Goal: Information Seeking & Learning: Learn about a topic

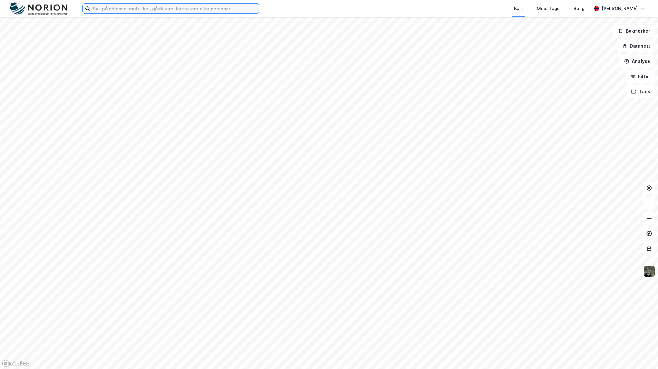
click at [248, 10] on input at bounding box center [174, 8] width 169 height 9
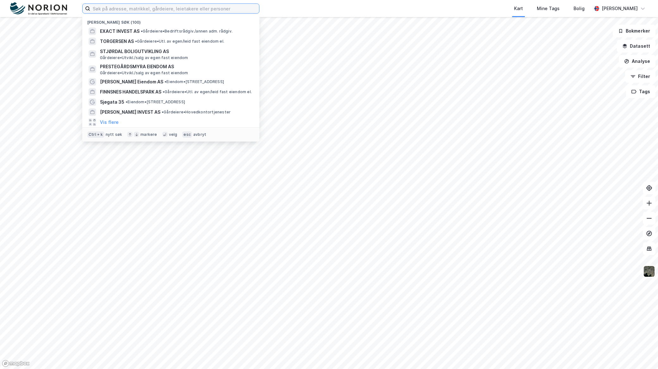
paste input "[PERSON_NAME] Veg 34"
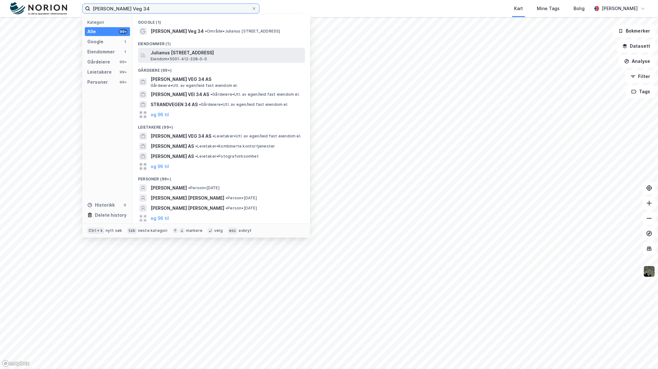
type input "[PERSON_NAME] Veg 34"
click at [204, 52] on span "Julianus [STREET_ADDRESS]" at bounding box center [226, 53] width 152 height 8
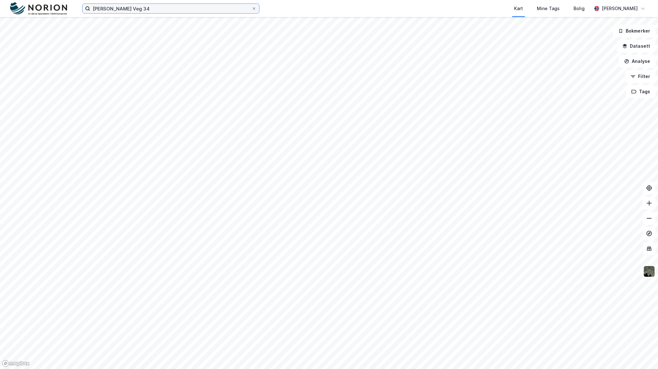
click at [149, 9] on input "[PERSON_NAME] Veg 34" at bounding box center [170, 8] width 161 height 9
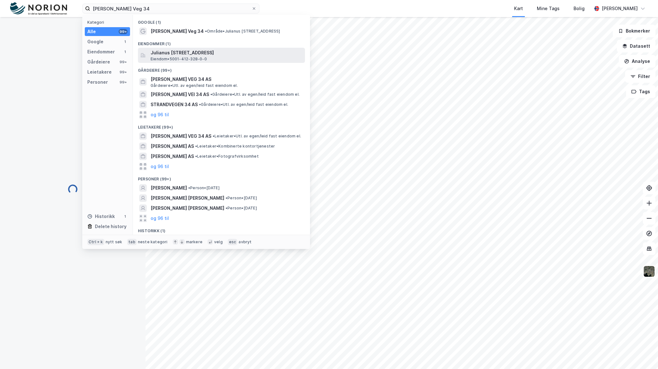
click at [174, 54] on span "Julianus [STREET_ADDRESS]" at bounding box center [226, 53] width 152 height 8
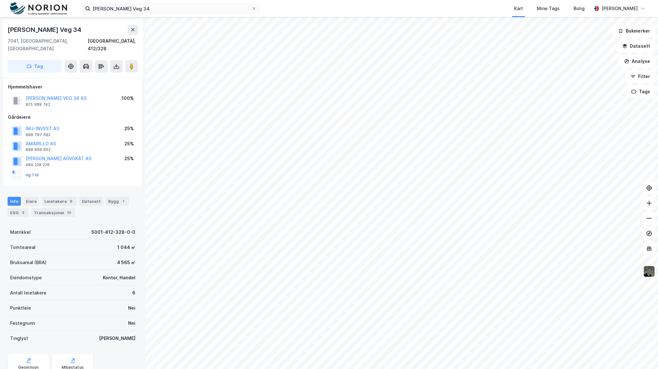
click at [0, 0] on button "og 1 til" at bounding box center [0, 0] width 0 height 0
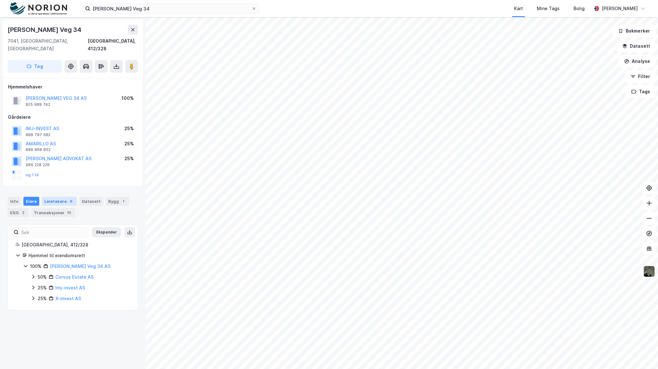
click at [59, 197] on div "Leietakere 6" at bounding box center [59, 201] width 35 height 9
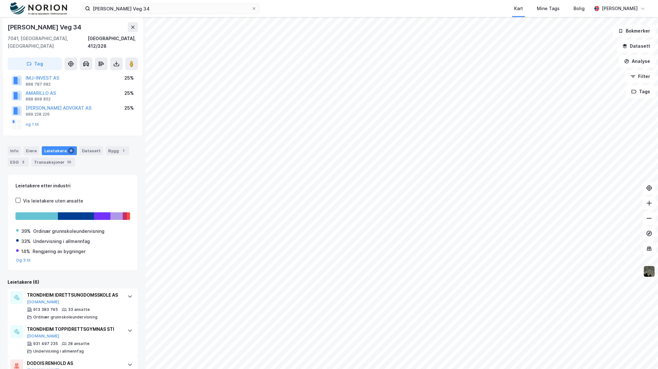
scroll to position [48, 0]
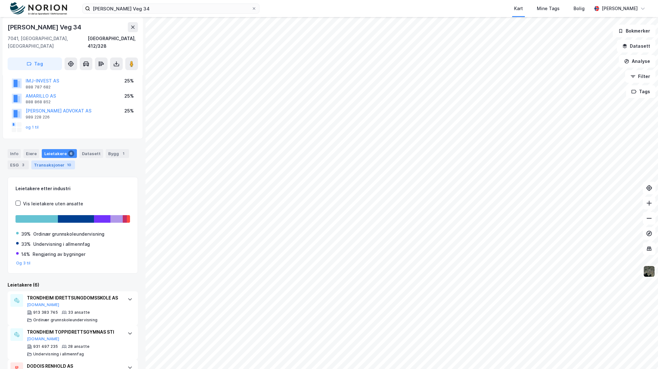
click at [59, 161] on div "Transaksjoner 10" at bounding box center [53, 165] width 44 height 9
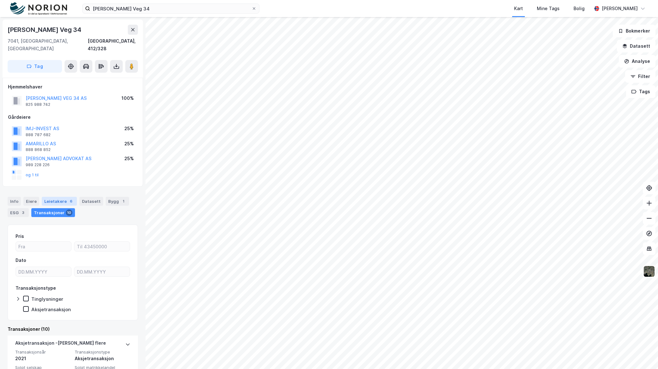
click at [52, 197] on div "Leietakere 6" at bounding box center [59, 201] width 35 height 9
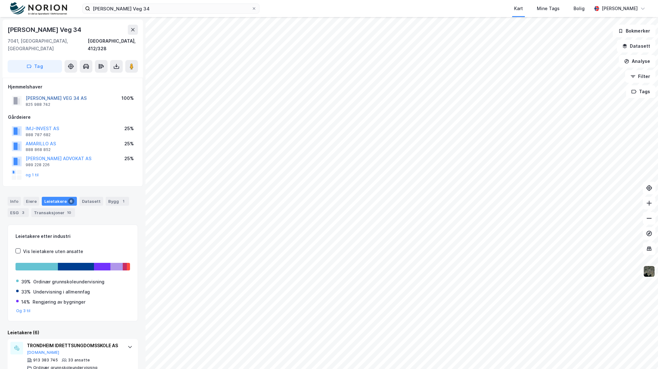
click at [0, 0] on button "[PERSON_NAME] VEG 34 AS" at bounding box center [0, 0] width 0 height 0
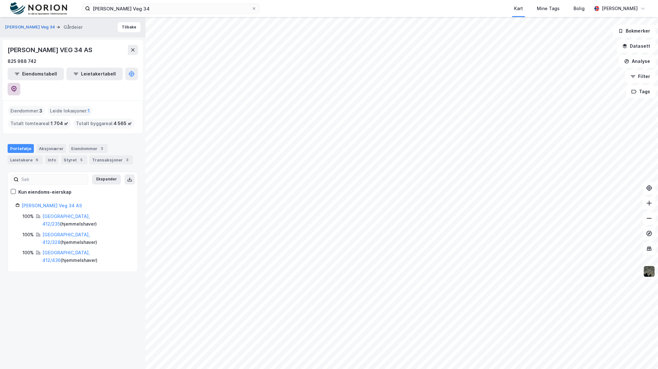
click at [17, 86] on icon at bounding box center [13, 89] width 5 height 6
click at [20, 83] on button at bounding box center [14, 89] width 13 height 13
click at [26, 156] on div "Leietakere 6" at bounding box center [25, 160] width 35 height 9
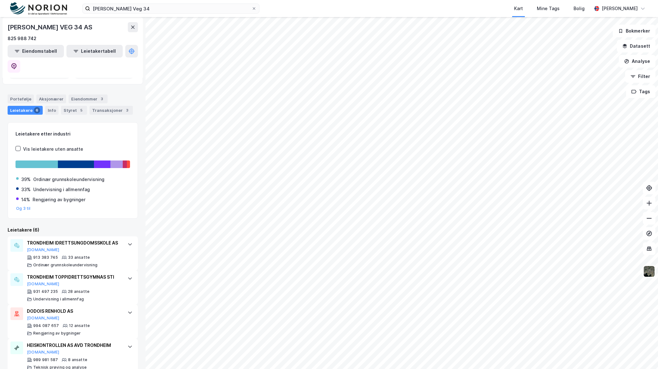
scroll to position [3, 0]
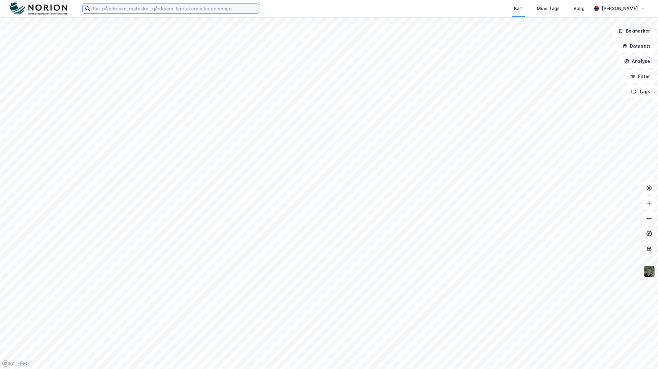
click at [111, 11] on input at bounding box center [174, 8] width 169 height 9
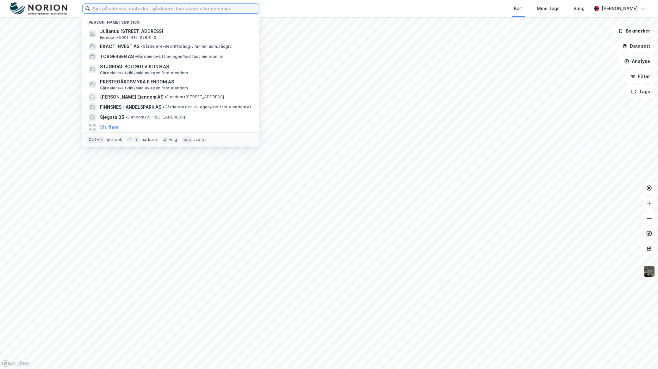
click at [112, 10] on input at bounding box center [174, 8] width 169 height 9
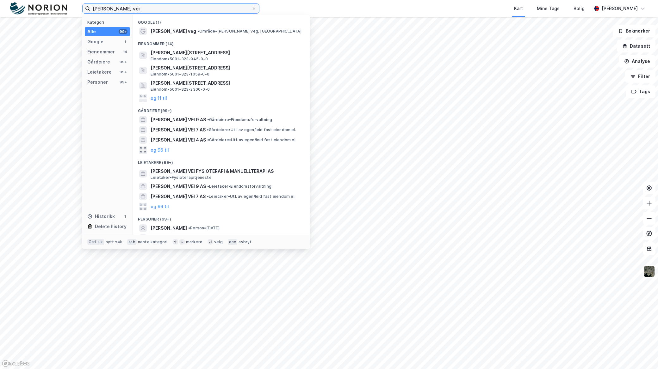
click at [132, 10] on input "ivar lykkes vei" at bounding box center [170, 8] width 161 height 9
click at [135, 8] on input "ivar lykkes vei 9" at bounding box center [170, 8] width 161 height 9
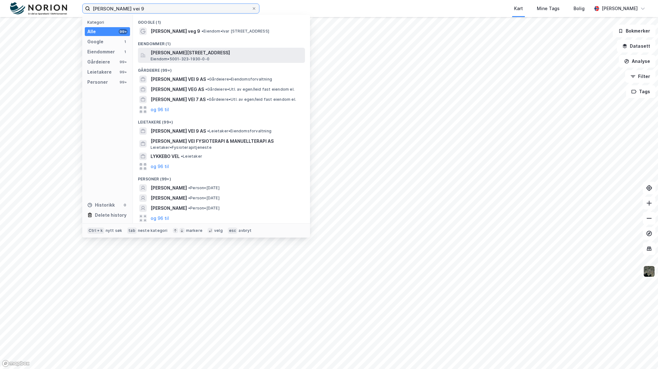
type input "ivar lykkes vei 9"
click at [219, 58] on div "Ivar Lykkes veg 9, 7075, TILLER, TRONDHEIM Eiendom • 5001-323-1930-0-0" at bounding box center [226, 55] width 153 height 13
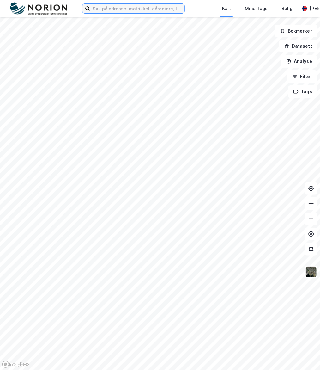
click at [115, 7] on input at bounding box center [137, 8] width 95 height 9
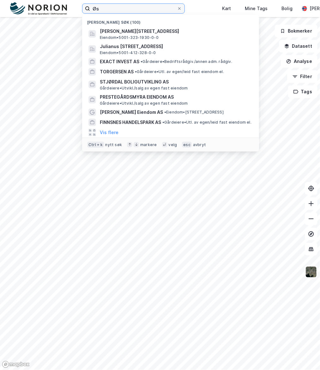
type input "Ø"
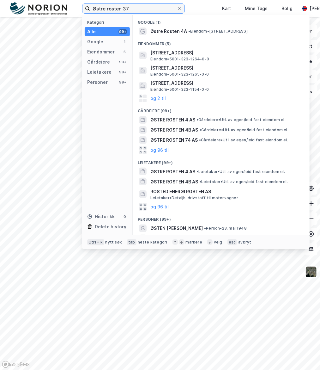
type input "Østre rosten 37"
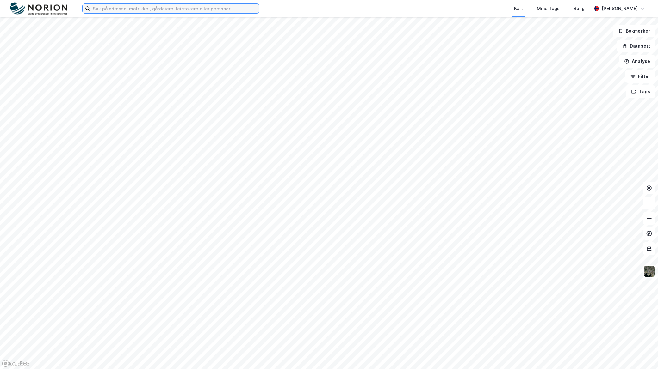
click at [164, 7] on input at bounding box center [174, 8] width 169 height 9
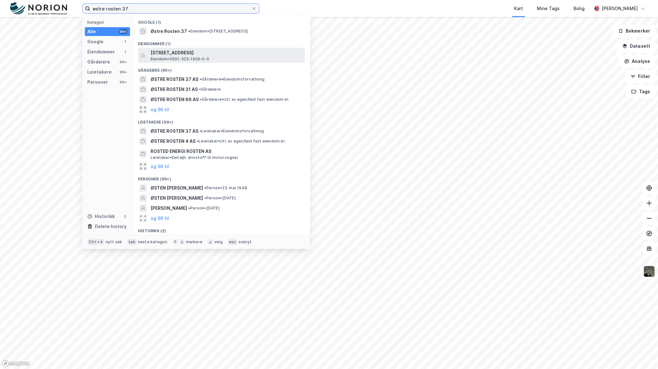
type input "østre rosten 37"
click at [178, 49] on span "Østre Rosten 37, 7075, TILLER, TRONDHEIM" at bounding box center [226, 53] width 152 height 8
